Goal: Communication & Community: Answer question/provide support

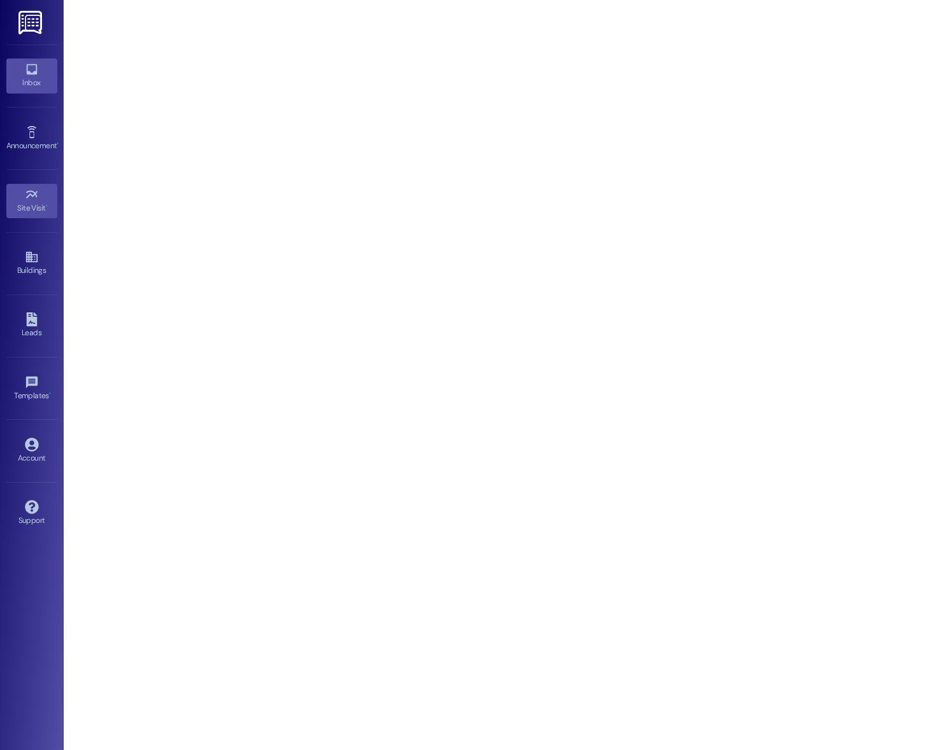
click at [30, 81] on div "Inbox" at bounding box center [32, 82] width 64 height 13
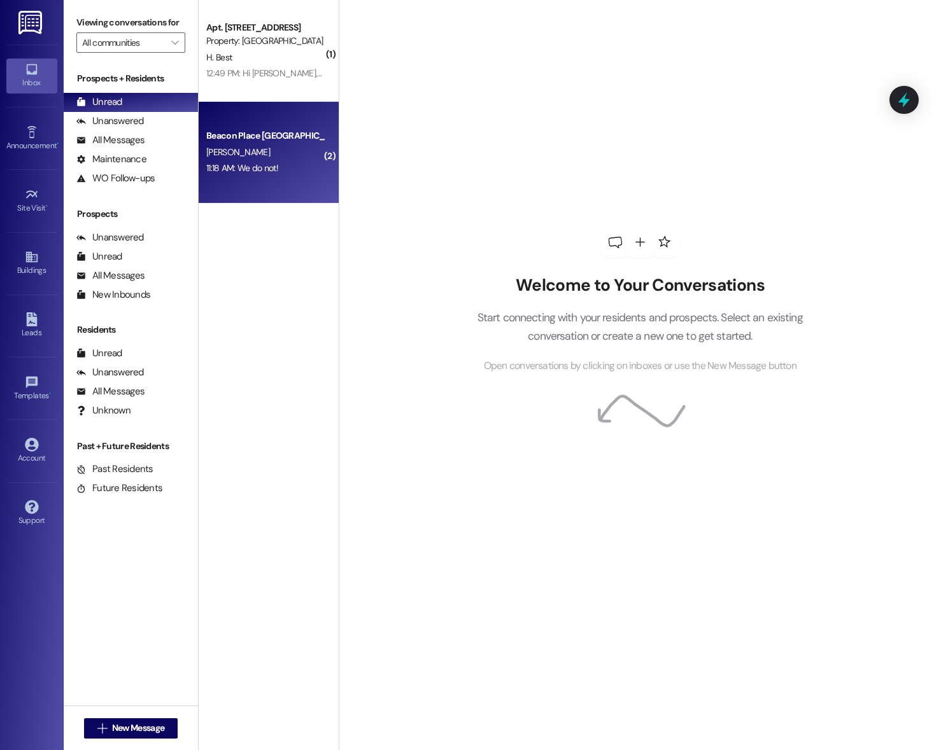
click at [234, 146] on div "[PERSON_NAME]" at bounding box center [265, 152] width 120 height 16
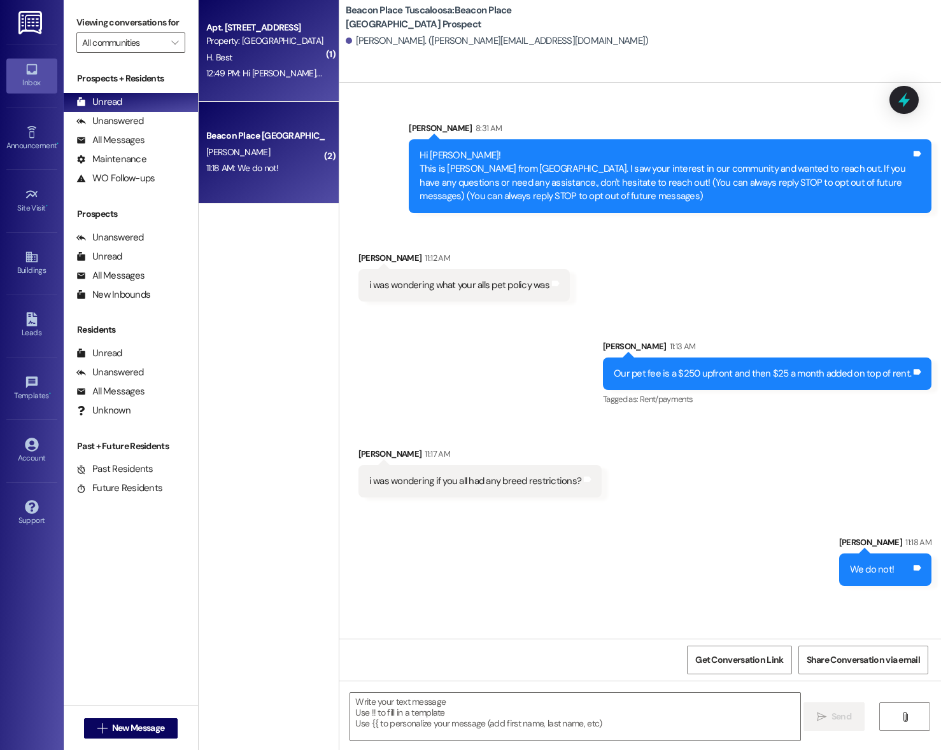
click at [256, 77] on div "12:49 PM: Hi [PERSON_NAME], Thank you so much! I will try to clean it again and…" at bounding box center [384, 72] width 356 height 11
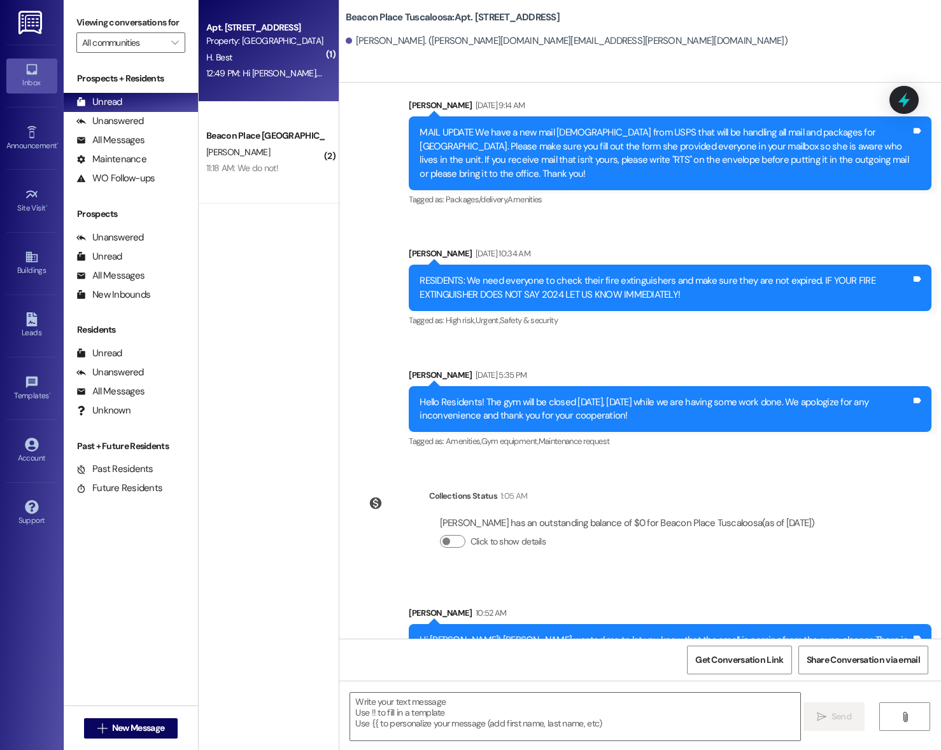
scroll to position [11632, 0]
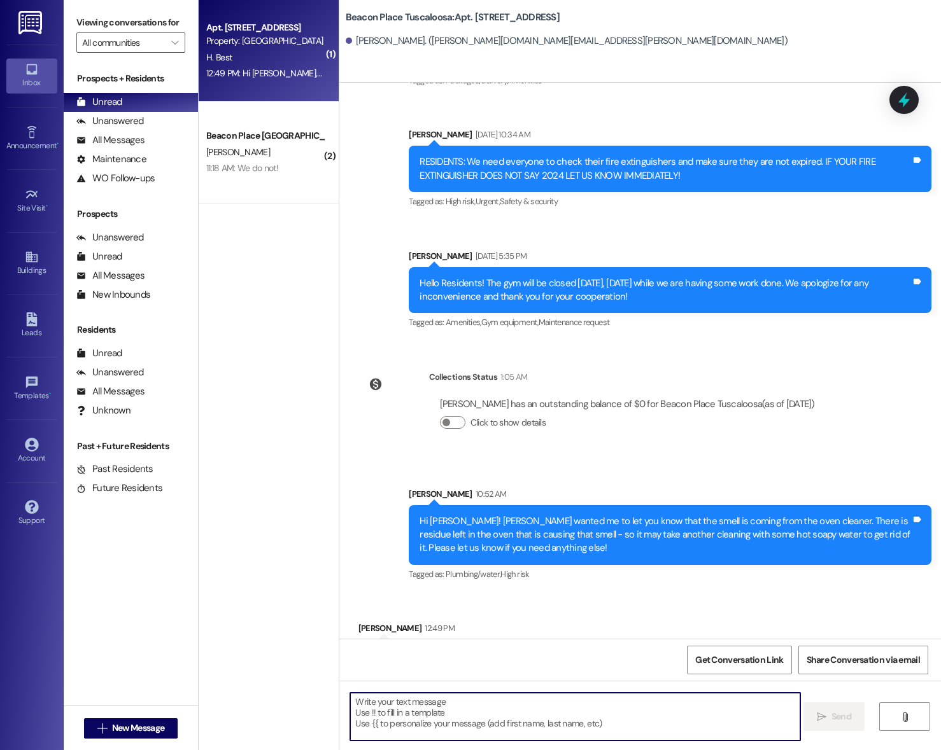
click at [504, 703] on textarea at bounding box center [575, 717] width 450 height 48
click at [490, 703] on textarea at bounding box center [575, 717] width 450 height 48
type textarea "N"
type textarea "No problem!"
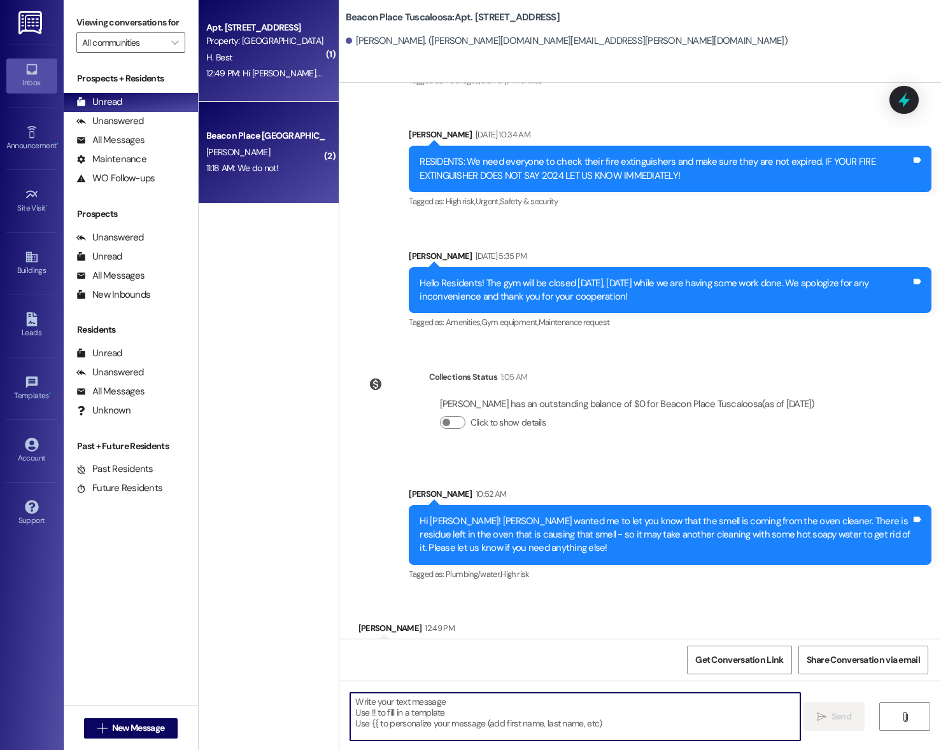
scroll to position [11631, 0]
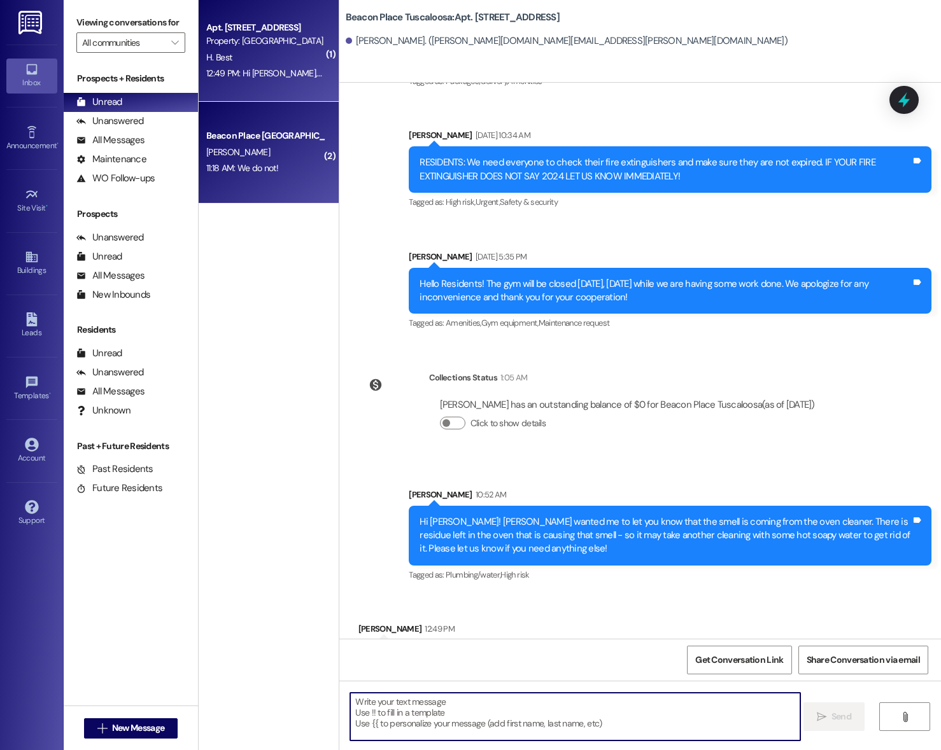
click at [273, 161] on div "11:18 AM: We do not! 11:18 AM: We do not!" at bounding box center [265, 168] width 120 height 16
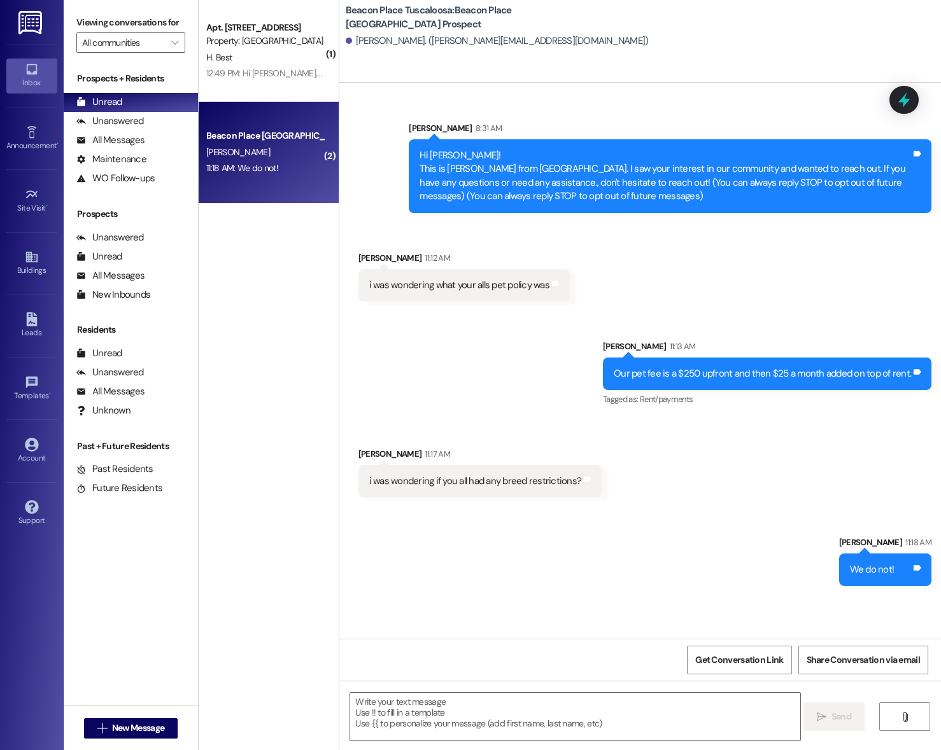
scroll to position [0, 0]
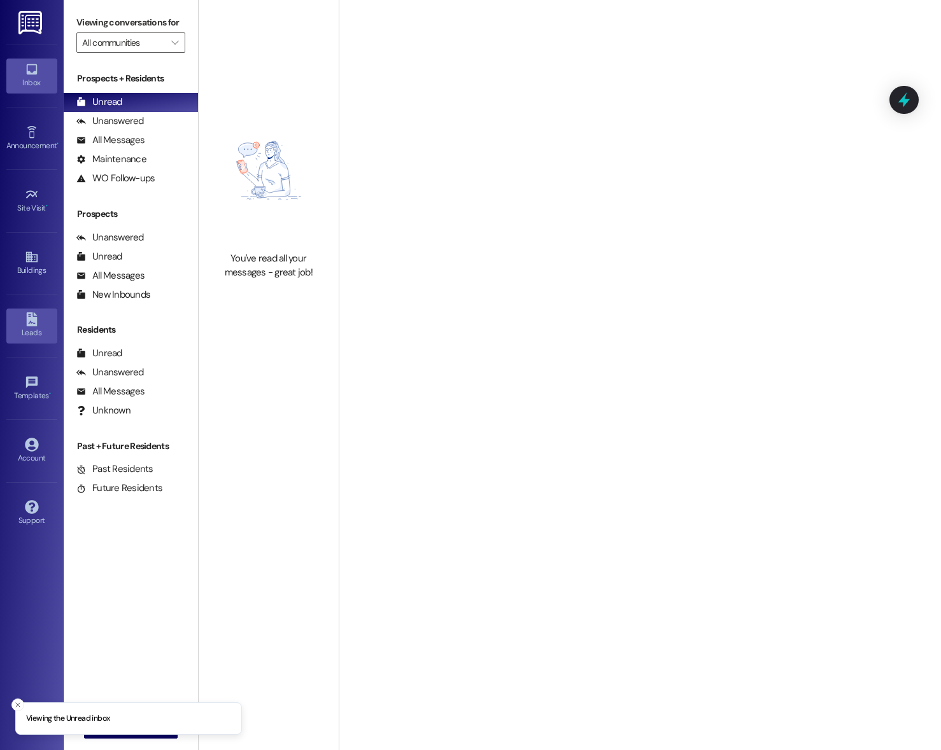
click at [38, 318] on icon at bounding box center [32, 319] width 14 height 14
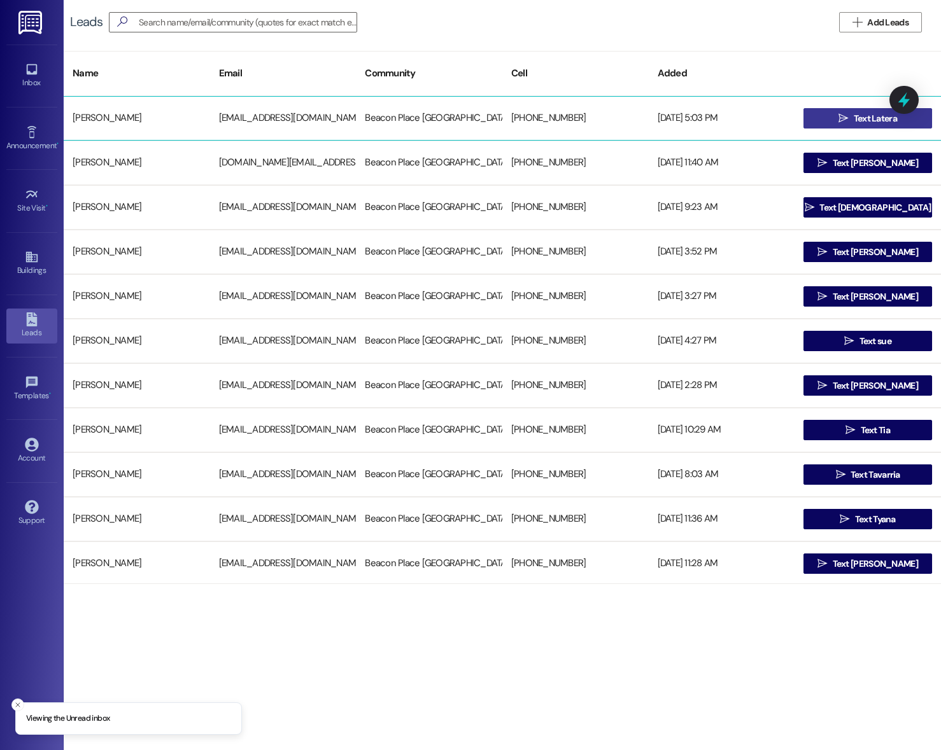
click at [836, 113] on span " Text Latera" at bounding box center [868, 118] width 64 height 19
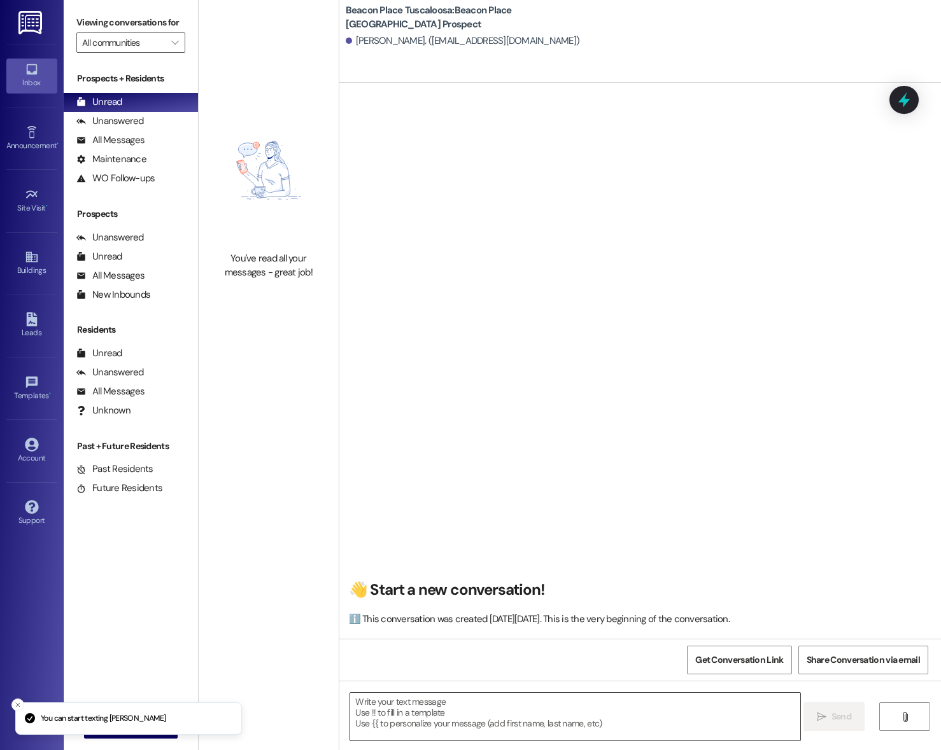
click at [433, 699] on textarea at bounding box center [575, 717] width 450 height 48
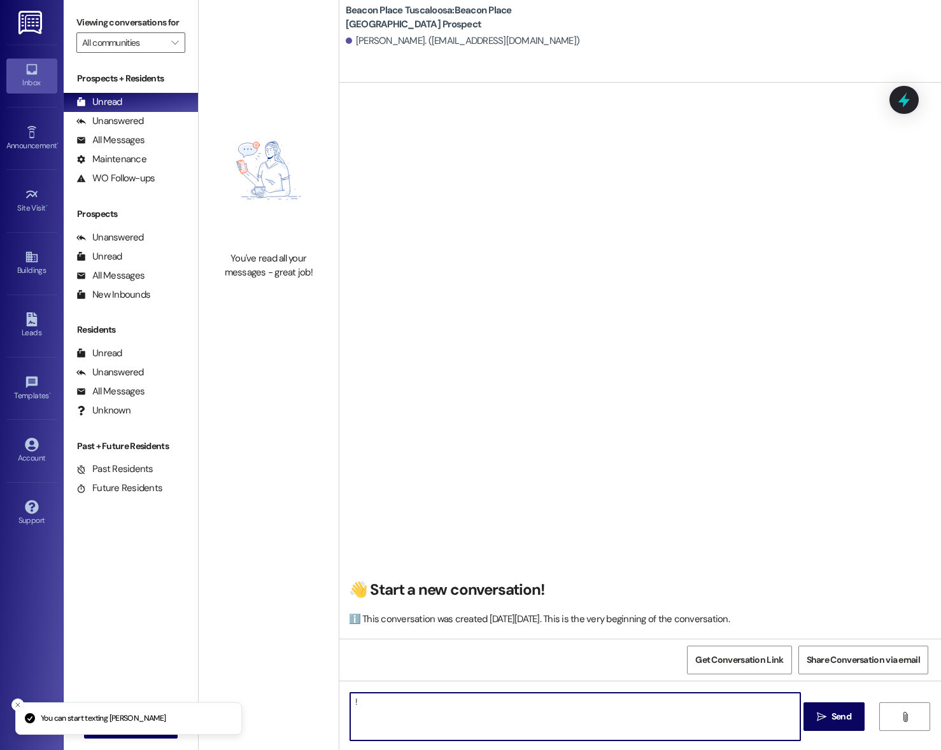
type textarea "!!"
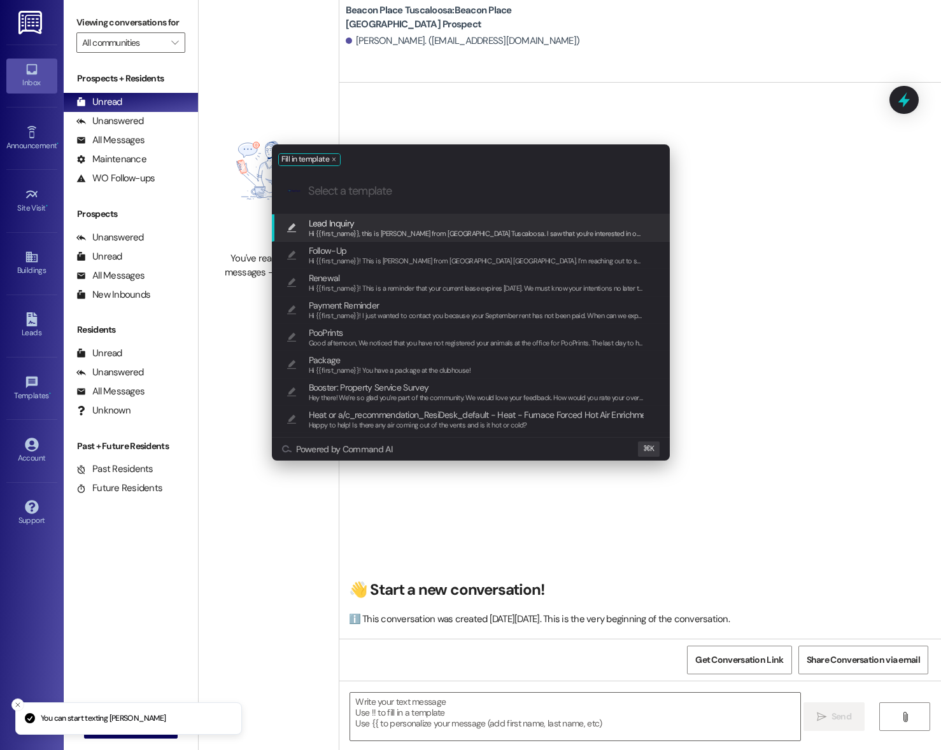
click at [374, 226] on span "Lead Inquiry" at bounding box center [476, 223] width 335 height 14
type textarea "Hi {{first_name}}, this is Emma from Beacon Place Tuscaloosa. I saw that you’re…"
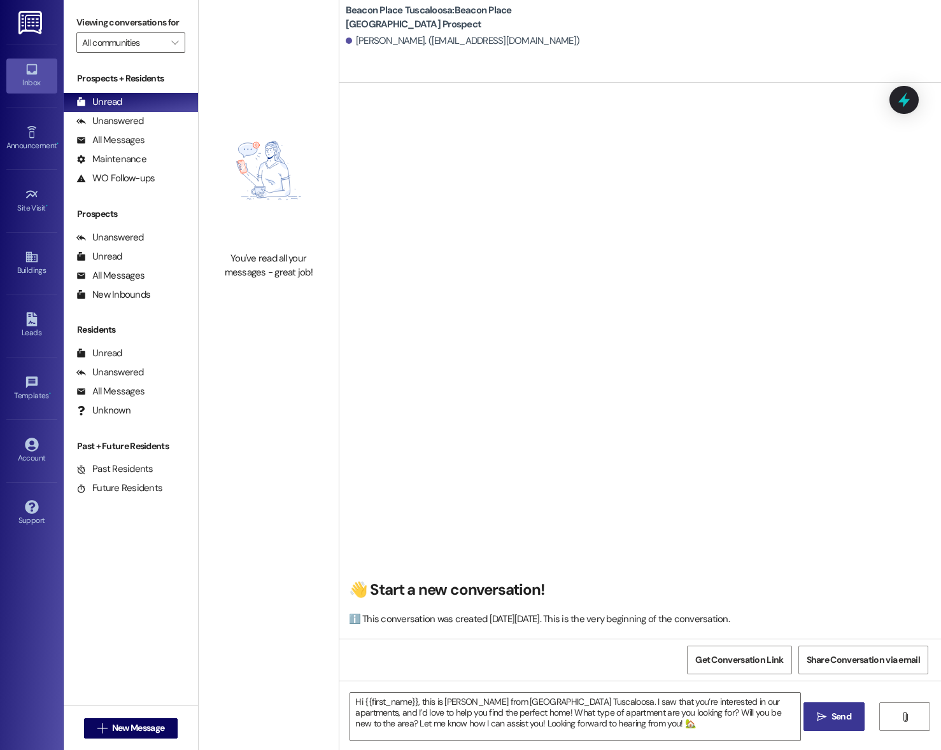
click at [817, 715] on icon "" at bounding box center [821, 717] width 10 height 10
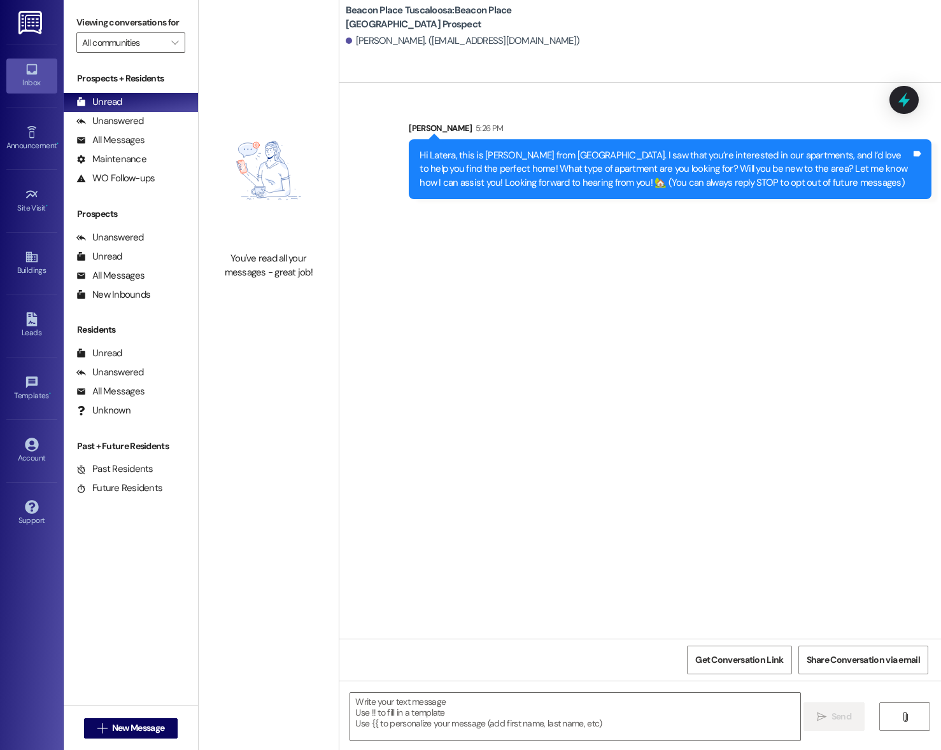
click at [507, 169] on div "Hi Latera, this is Emma from Beacon Place Tuscaloosa. I saw that you’re interes…" at bounding box center [664, 169] width 491 height 41
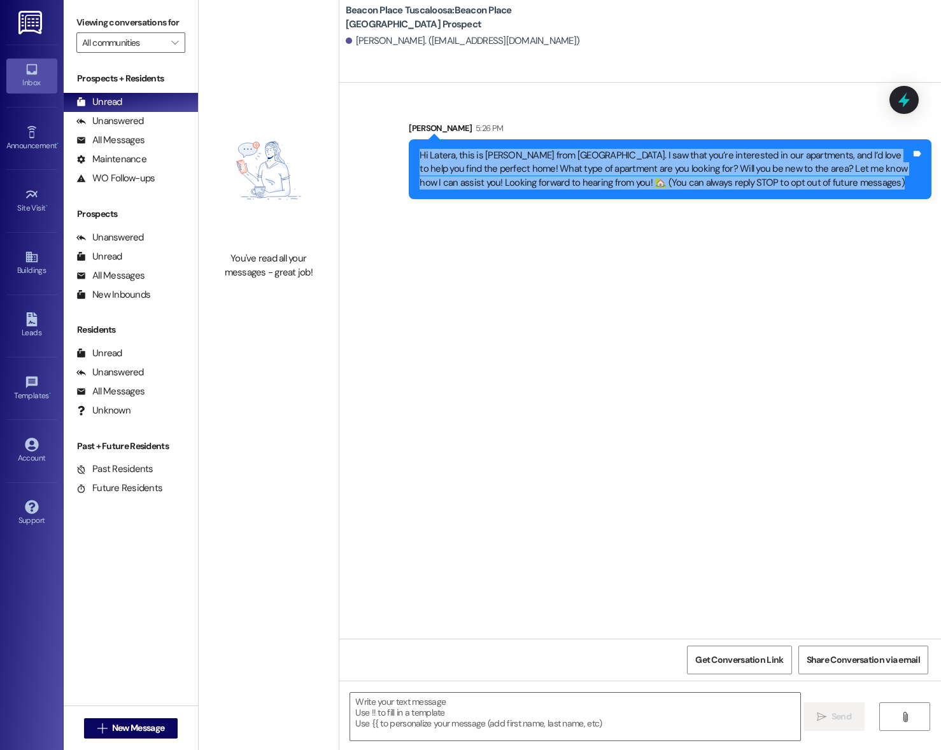
click at [507, 169] on div "Hi Latera, this is Emma from Beacon Place Tuscaloosa. I saw that you’re interes…" at bounding box center [664, 169] width 491 height 41
copy div "Hi Latera, this is Emma from Beacon Place Tuscaloosa. I saw that you’re interes…"
